Goal: Information Seeking & Learning: Learn about a topic

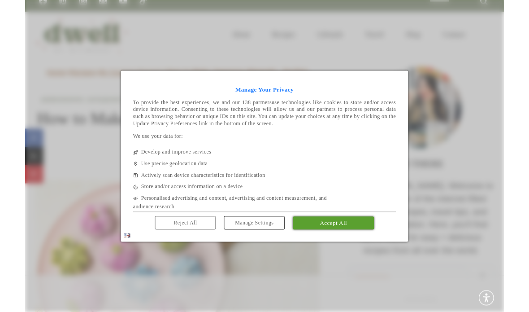
scroll to position [13, 0]
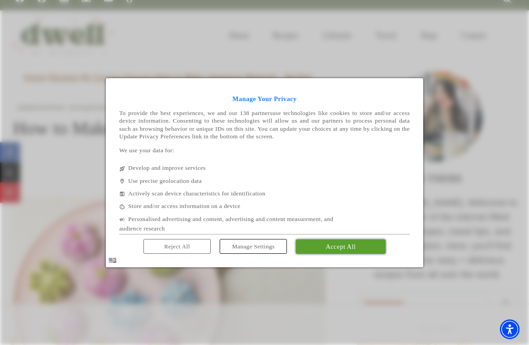
click at [332, 243] on span "Accept All" at bounding box center [341, 246] width 30 height 7
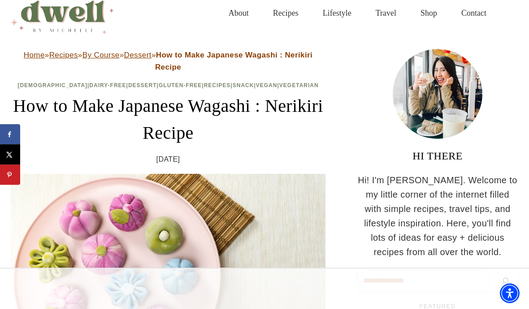
scroll to position [0, 0]
